Goal: Information Seeking & Learning: Learn about a topic

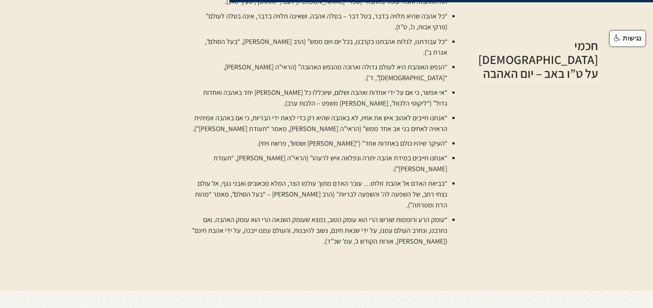
scroll to position [1119, 0]
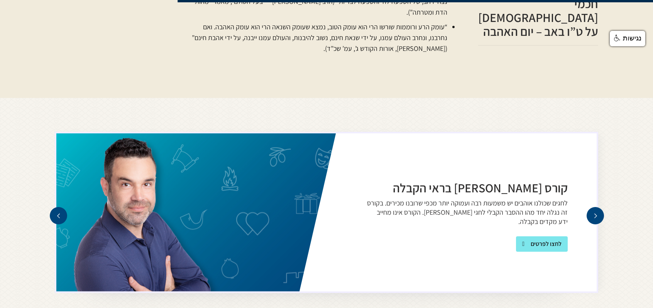
click at [594, 213] on div "next slide" at bounding box center [594, 215] width 5 height 5
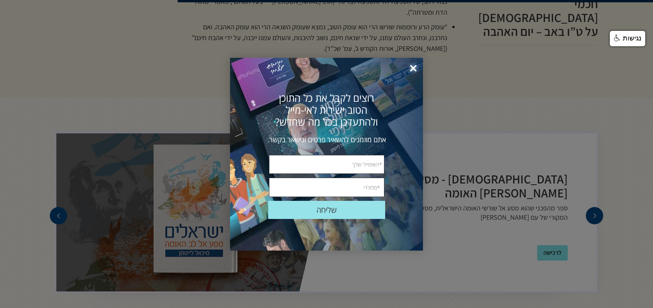
click at [415, 68] on span "×" at bounding box center [413, 68] width 17 height 17
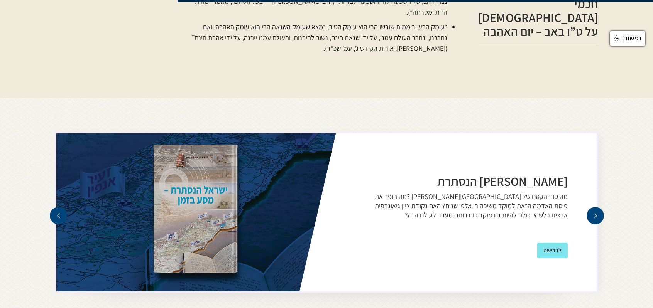
click at [593, 213] on div "next slide" at bounding box center [594, 215] width 5 height 5
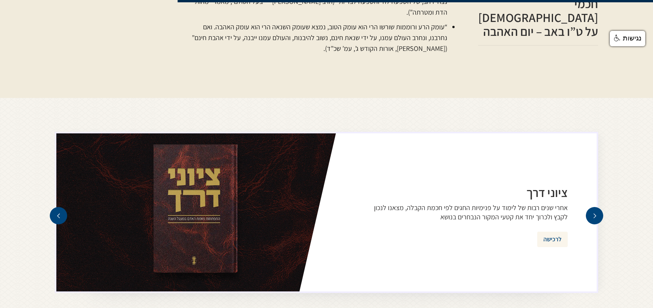
click at [550, 235] on div "לרכישה" at bounding box center [552, 239] width 18 height 9
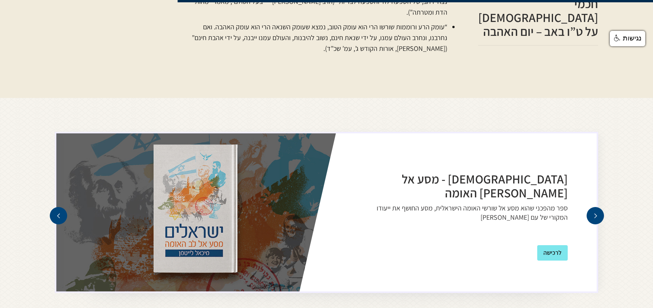
click at [597, 213] on div "next slide" at bounding box center [594, 215] width 5 height 5
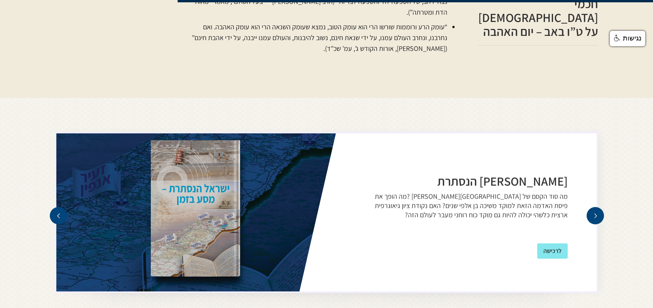
click at [597, 213] on div "next slide" at bounding box center [594, 215] width 5 height 5
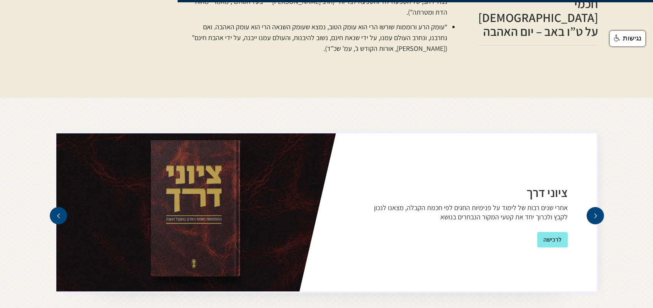
click at [597, 213] on div "next slide" at bounding box center [594, 215] width 5 height 5
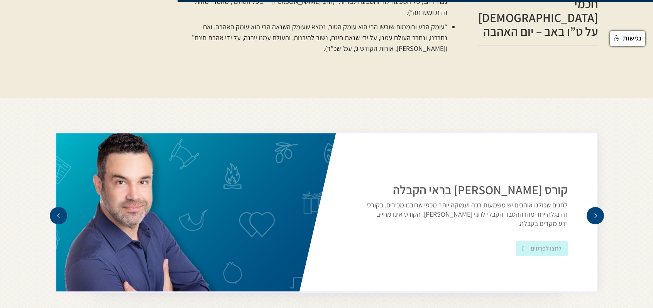
click at [597, 213] on div "next slide" at bounding box center [594, 215] width 5 height 5
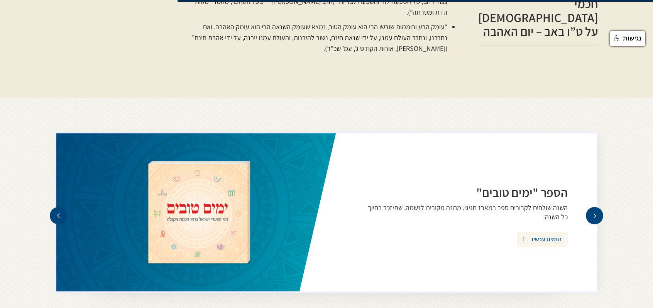
click at [543, 235] on div "הזמינו עכשיו" at bounding box center [546, 239] width 30 height 9
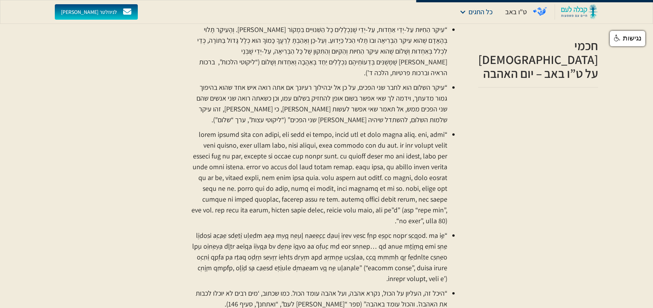
scroll to position [540, 0]
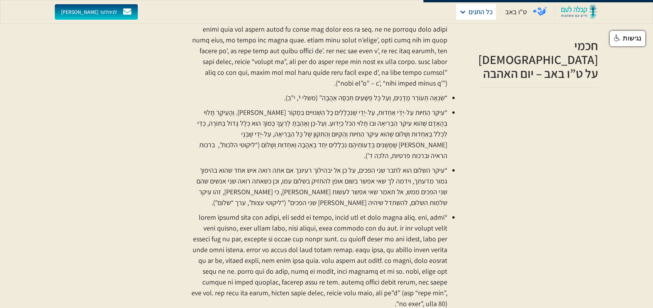
click at [463, 10] on div at bounding box center [462, 11] width 7 height 7
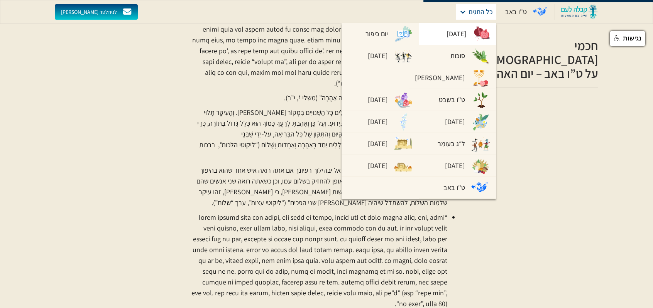
click at [457, 31] on div "[DATE]" at bounding box center [456, 34] width 20 height 11
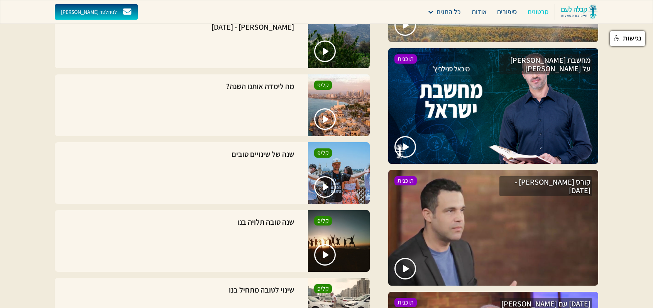
scroll to position [1080, 0]
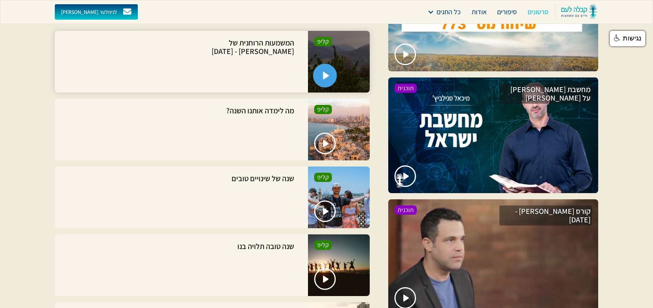
click at [323, 79] on img "open lightbox" at bounding box center [326, 76] width 7 height 8
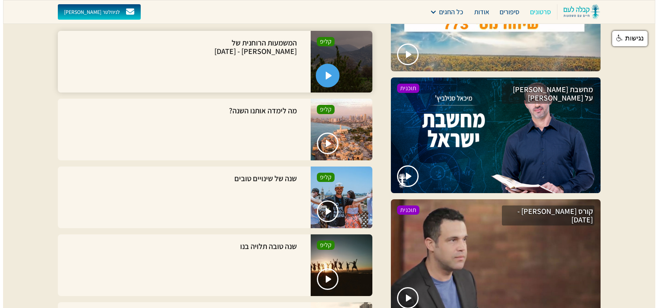
scroll to position [1080, 0]
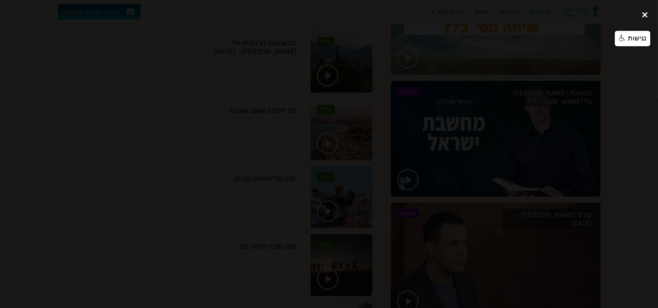
click at [646, 13] on div "close lightbox" at bounding box center [645, 14] width 26 height 17
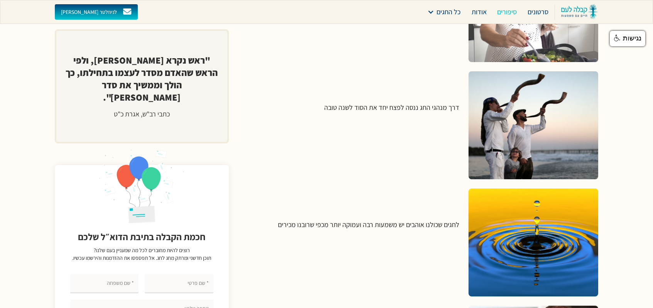
scroll to position [2468, 0]
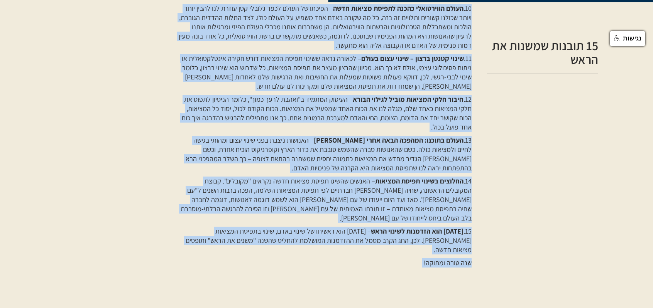
scroll to position [964, 0]
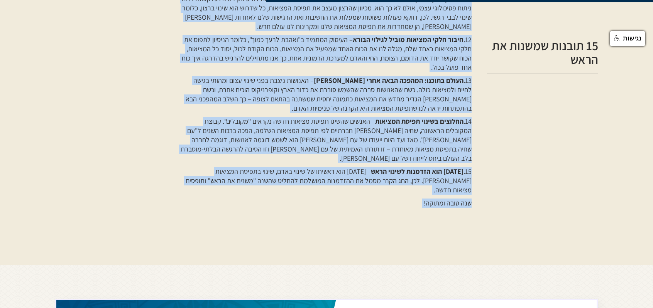
drag, startPoint x: 471, startPoint y: 23, endPoint x: 362, endPoint y: 176, distance: 187.8
copy div "כבר 5,780 שנה שאנחנו חוגגים את ראש השנה – תחילתה של השנה העברית. אולם מה מתחדש …"
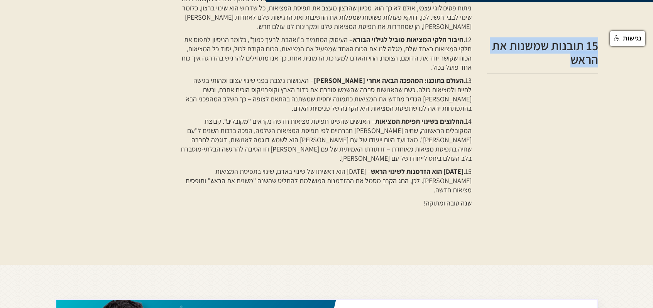
drag, startPoint x: 597, startPoint y: 44, endPoint x: 568, endPoint y: 59, distance: 32.4
click at [568, 59] on h2 "15 תובנות שמשנות את הראש" at bounding box center [542, 53] width 111 height 28
copy h2 "15 תובנות שמשנות את הראש"
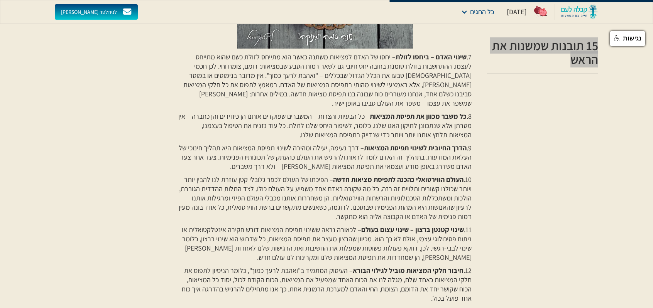
scroll to position [656, 0]
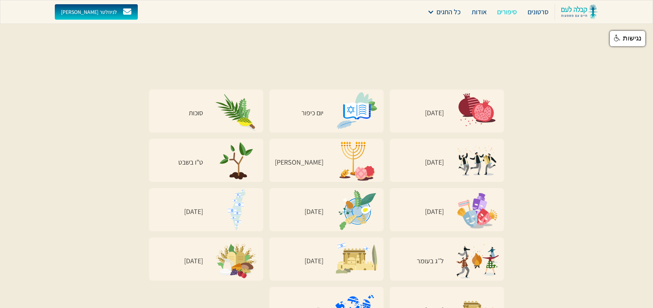
scroll to position [2970, 0]
